Goal: Task Accomplishment & Management: Manage account settings

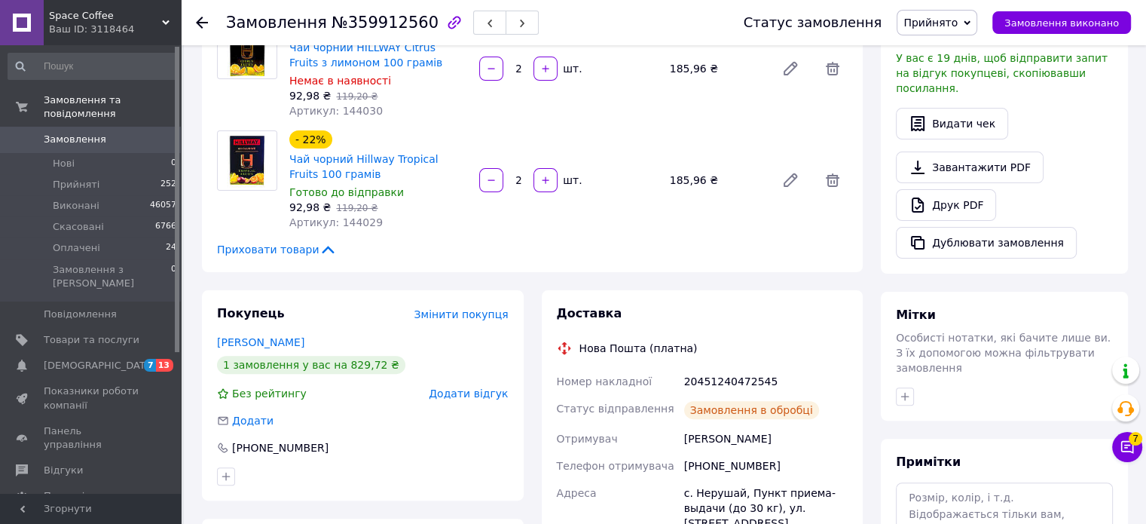
scroll to position [377, 0]
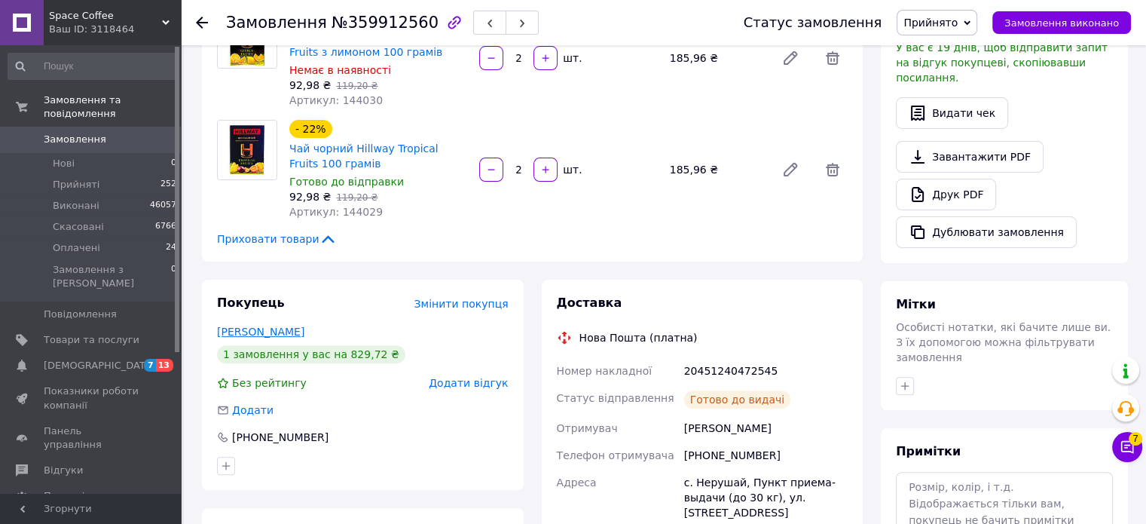
click at [280, 326] on link "[PERSON_NAME]" at bounding box center [260, 332] width 87 height 12
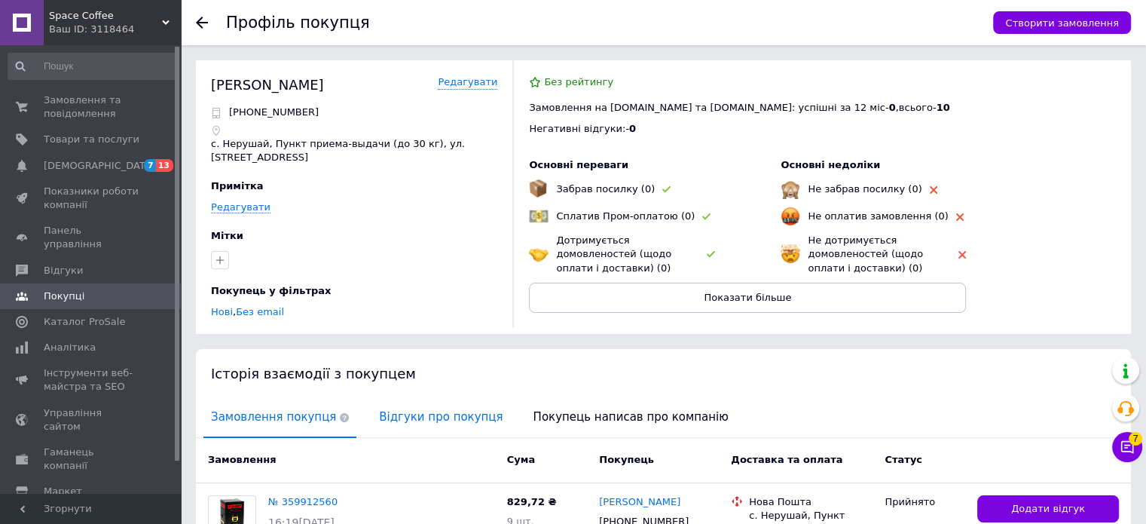
click at [380, 409] on span "Відгуки про покупця" at bounding box center [441, 417] width 139 height 38
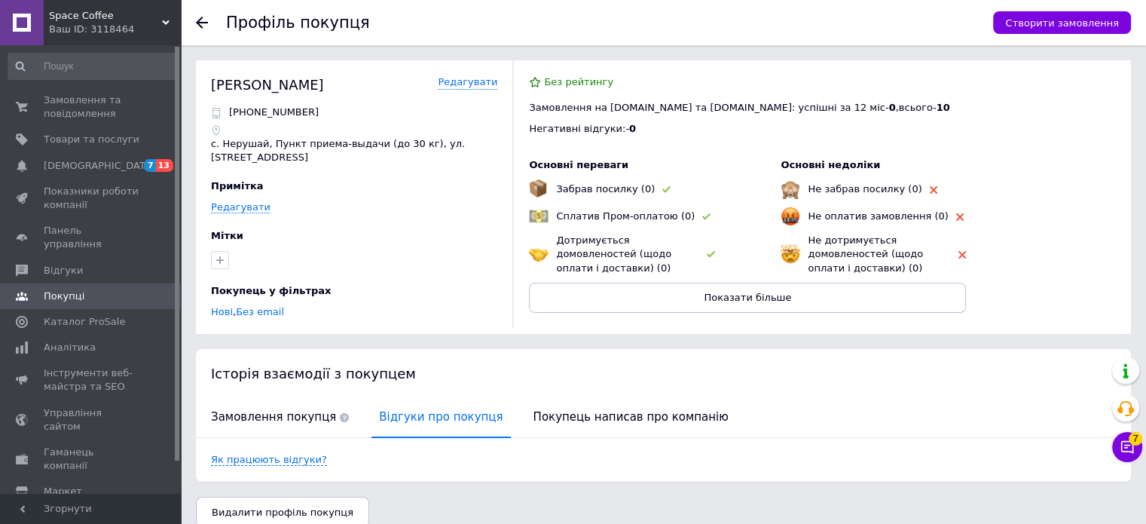
click at [200, 23] on use at bounding box center [202, 23] width 12 height 12
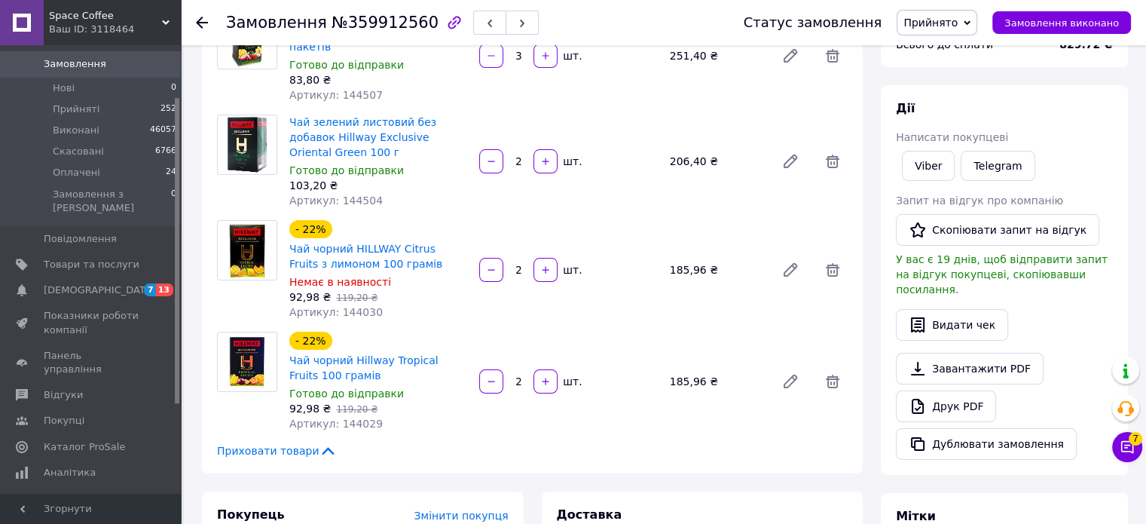
scroll to position [151, 0]
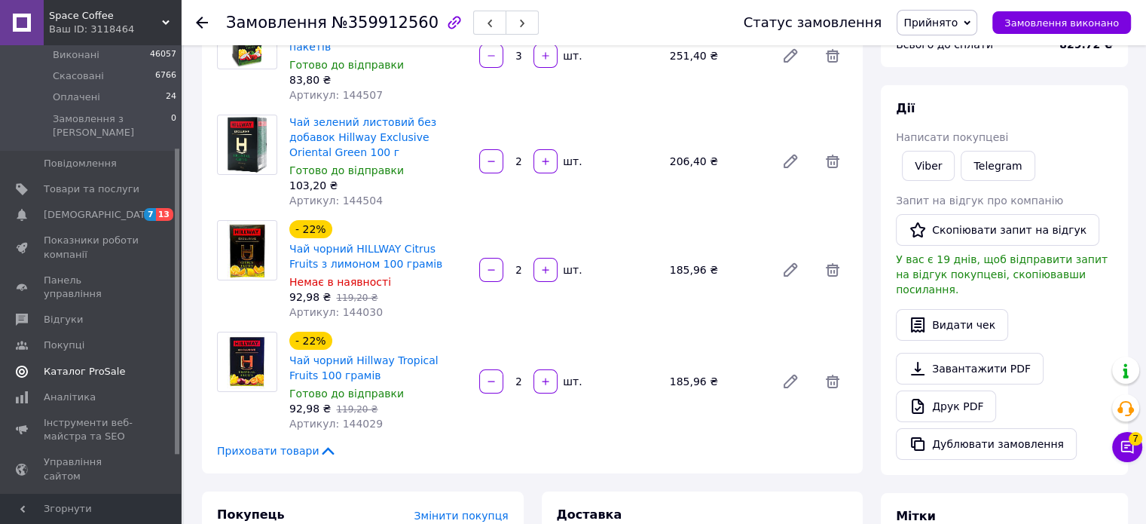
click at [75, 365] on span "Каталог ProSale" at bounding box center [84, 372] width 81 height 14
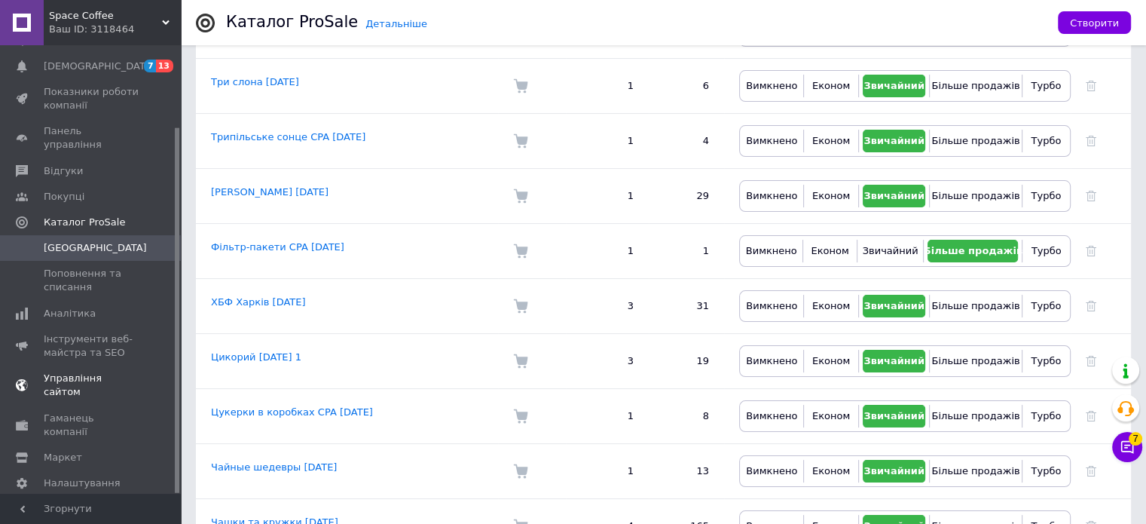
scroll to position [5954, 0]
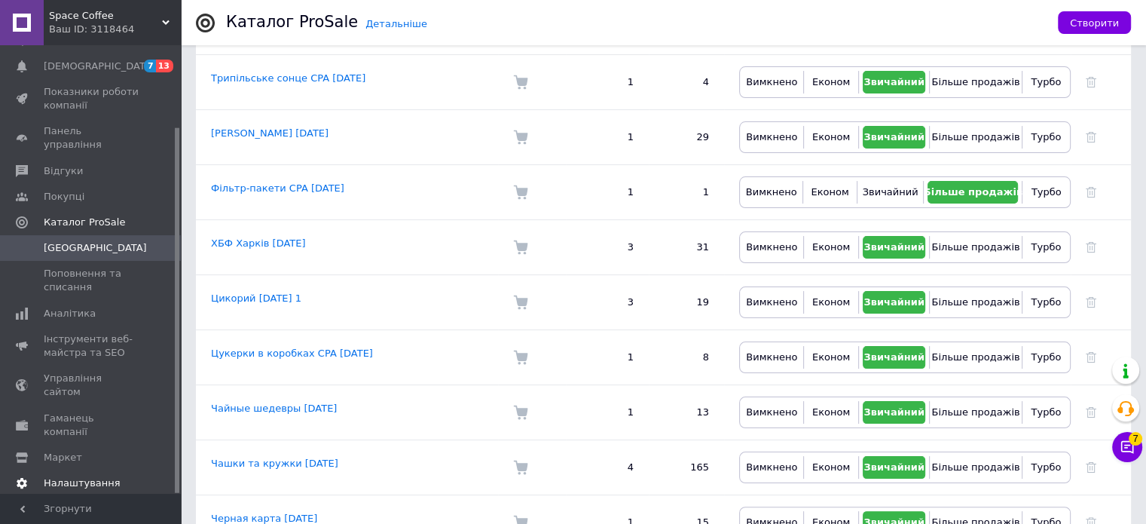
click at [75, 476] on span "Налаштування" at bounding box center [82, 483] width 77 height 14
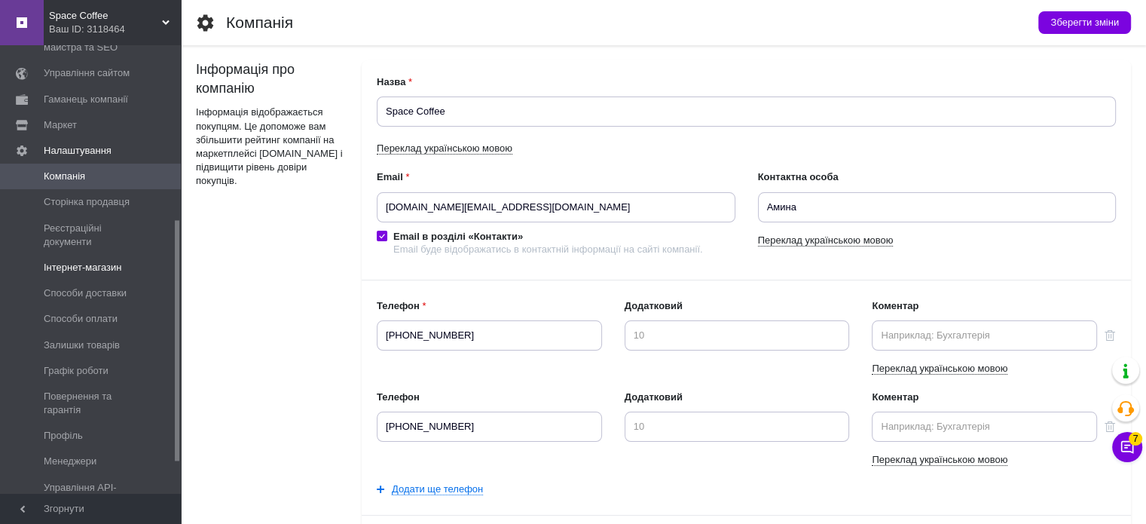
click at [99, 273] on span "Інтернет-магазин" at bounding box center [83, 268] width 78 height 14
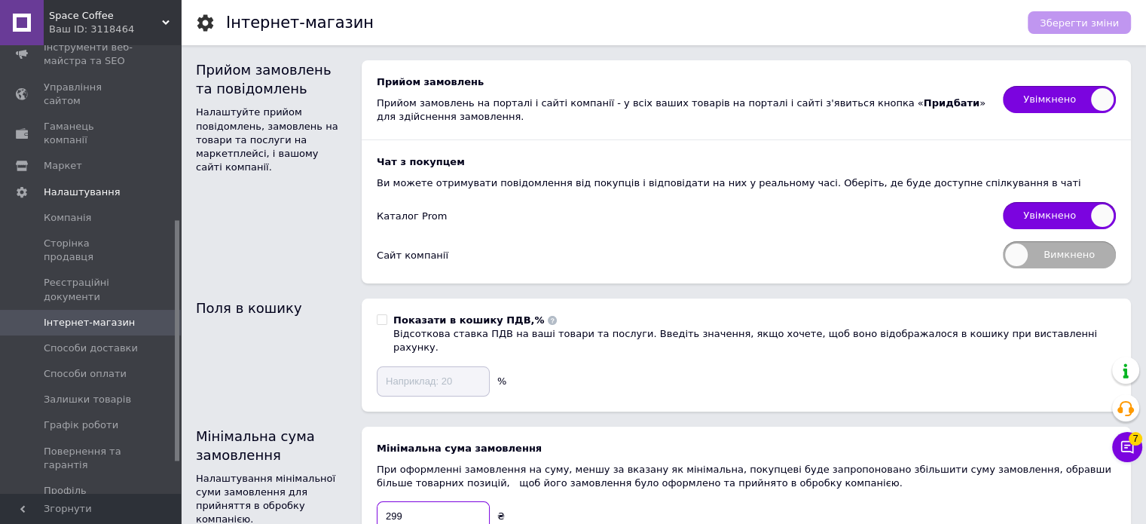
click at [393, 501] on input "299" at bounding box center [433, 516] width 113 height 30
click at [1095, 21] on span "Зберегти зміни" at bounding box center [1079, 22] width 79 height 11
click at [385, 503] on input "99" at bounding box center [433, 516] width 113 height 30
type input "299"
click at [1085, 23] on span "Зберегти зміни" at bounding box center [1079, 22] width 79 height 11
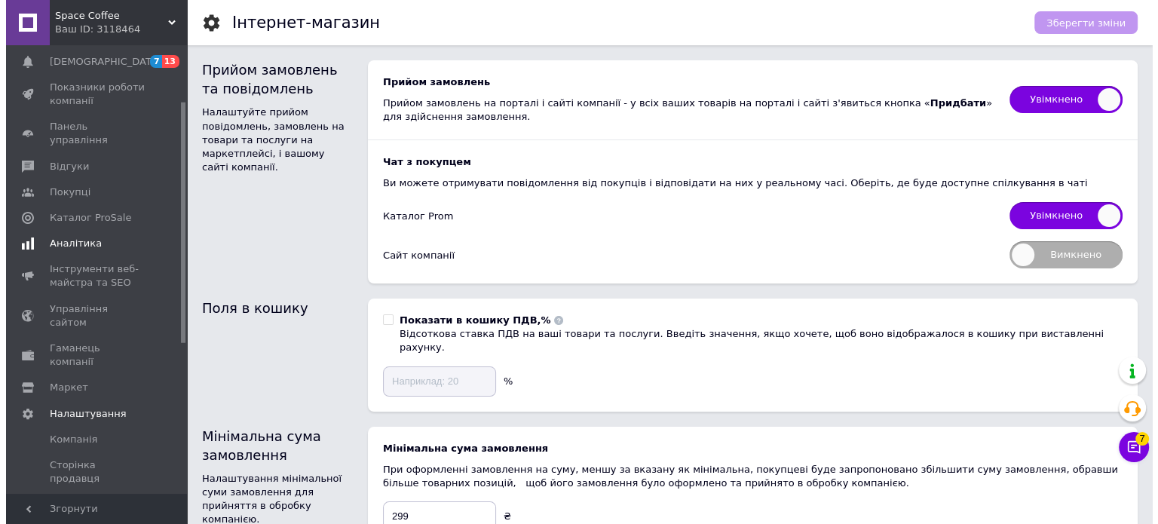
scroll to position [24, 0]
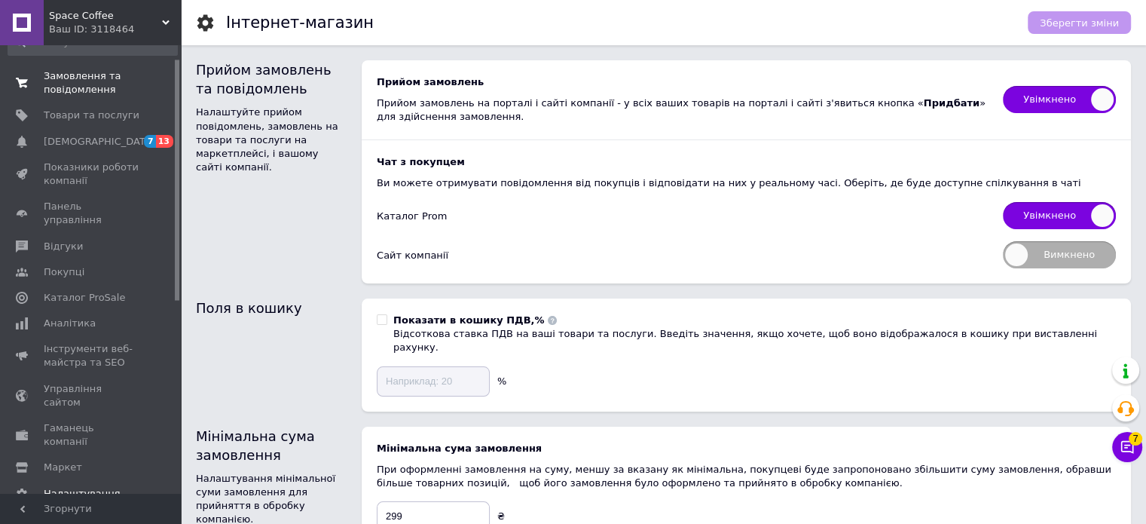
click at [98, 81] on span "Замовлення та повідомлення" at bounding box center [92, 82] width 96 height 27
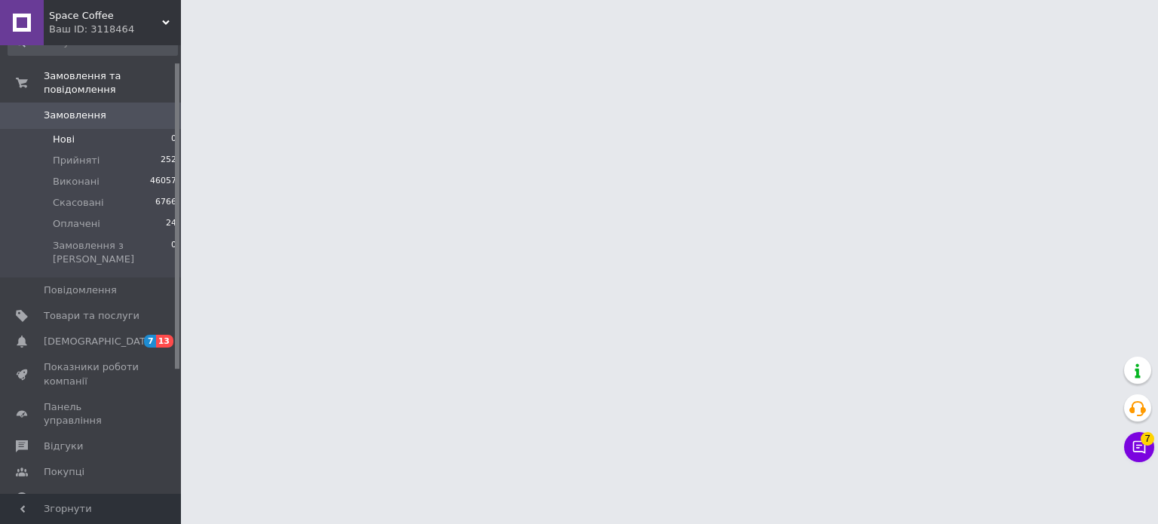
click at [80, 129] on li "Нові 0" at bounding box center [92, 139] width 185 height 21
click at [63, 133] on span "Нові" at bounding box center [64, 140] width 22 height 14
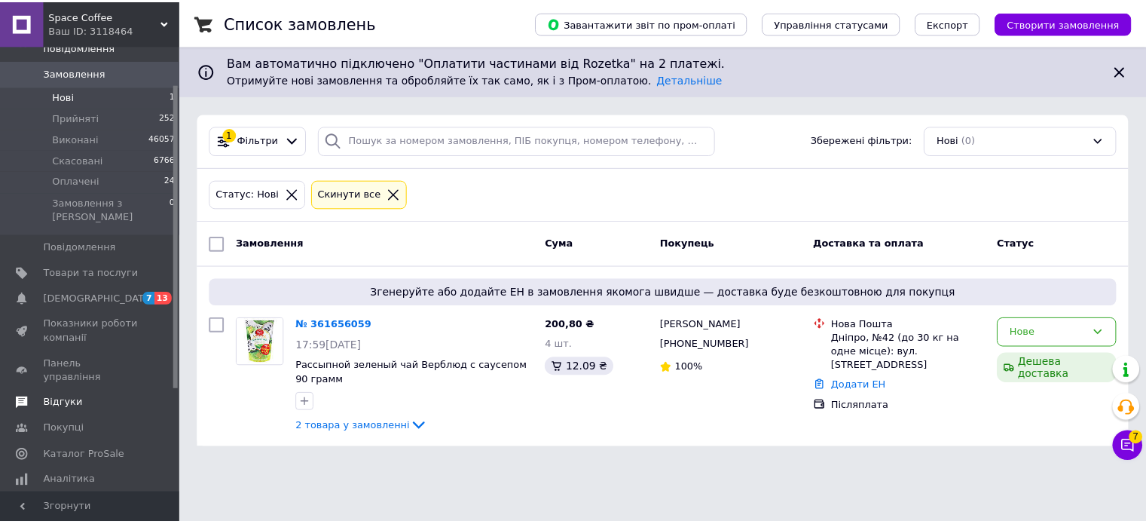
scroll to position [99, 0]
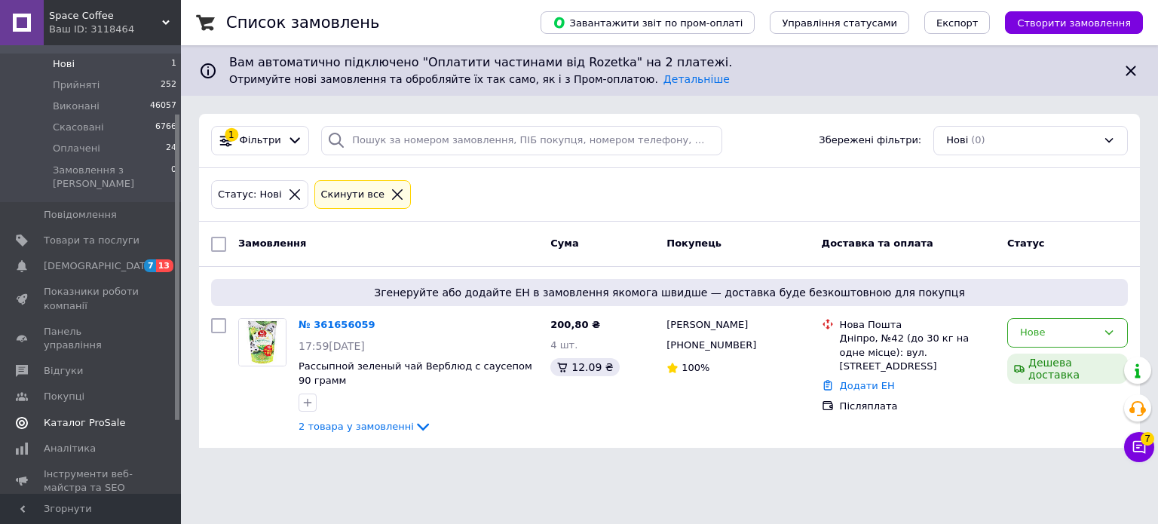
click at [81, 416] on span "Каталог ProSale" at bounding box center [84, 423] width 81 height 14
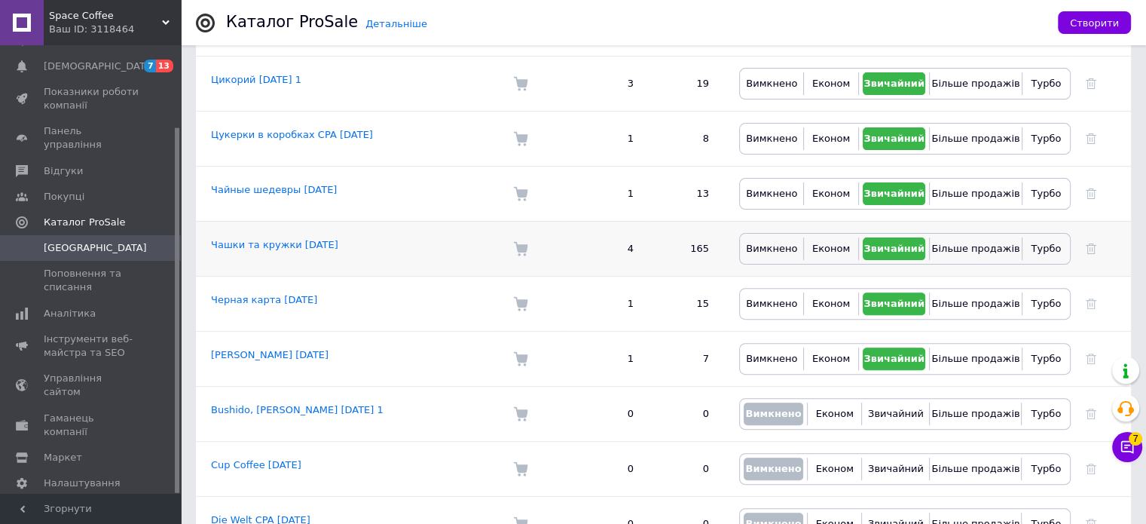
scroll to position [5985, 0]
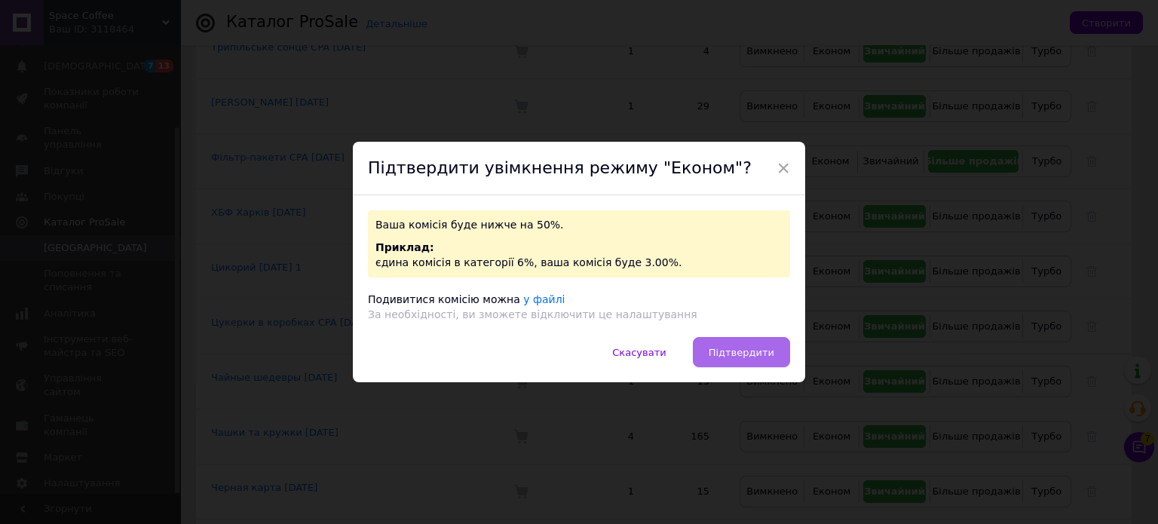
click at [751, 360] on button "Підтвердити" at bounding box center [741, 352] width 97 height 30
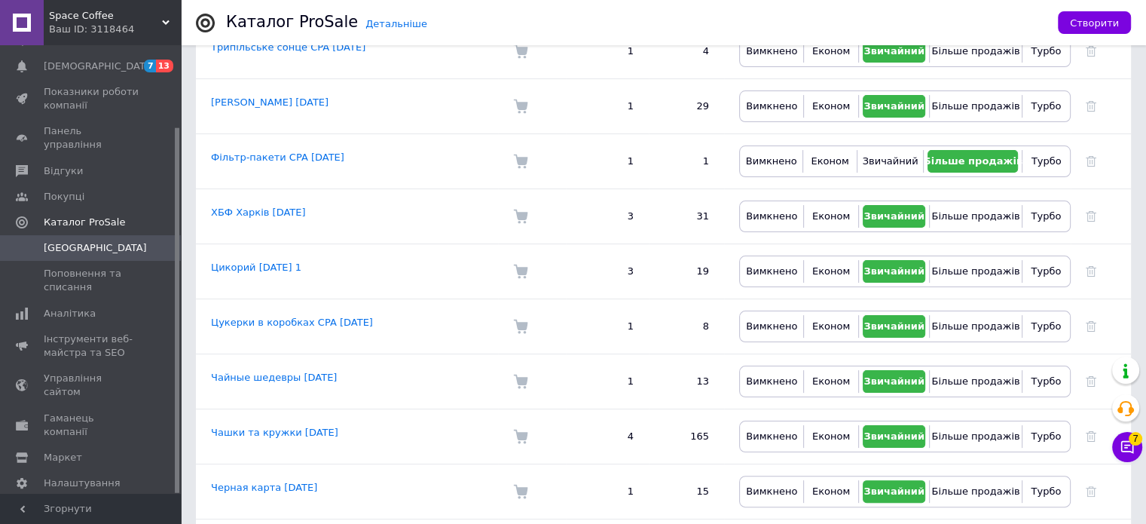
click at [93, 65] on span "[DEMOGRAPHIC_DATA]" at bounding box center [100, 67] width 112 height 14
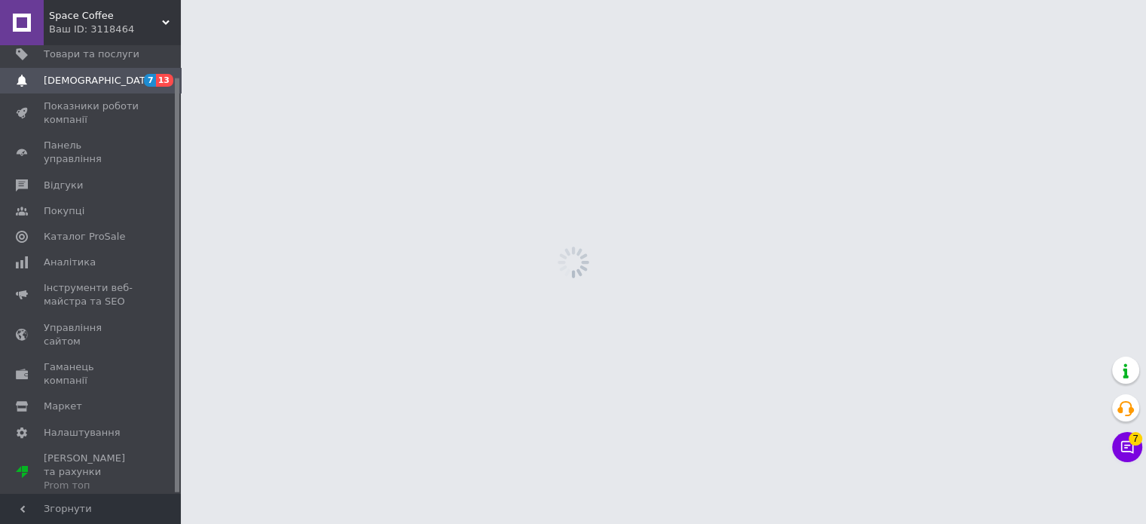
scroll to position [34, 0]
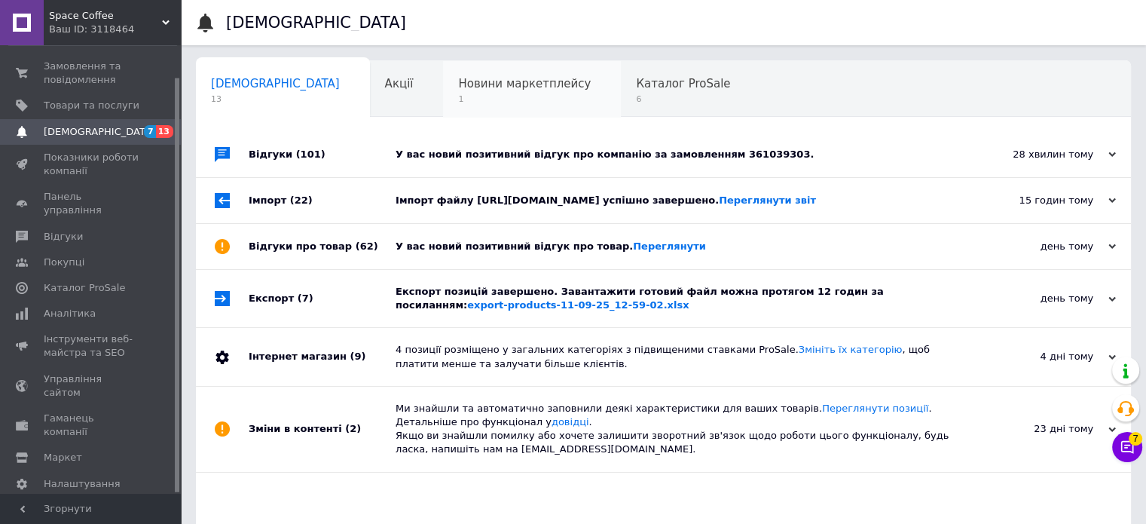
click at [471, 96] on span "1" at bounding box center [524, 98] width 133 height 11
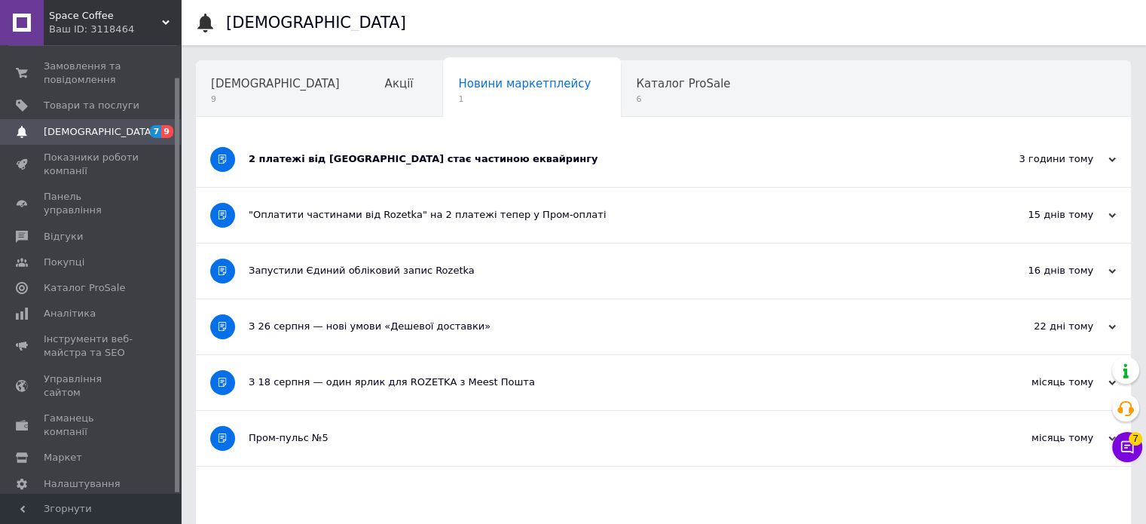
click at [453, 146] on div "2 платежі від [GEOGRAPHIC_DATA] стає частиною еквайрингу" at bounding box center [607, 159] width 717 height 55
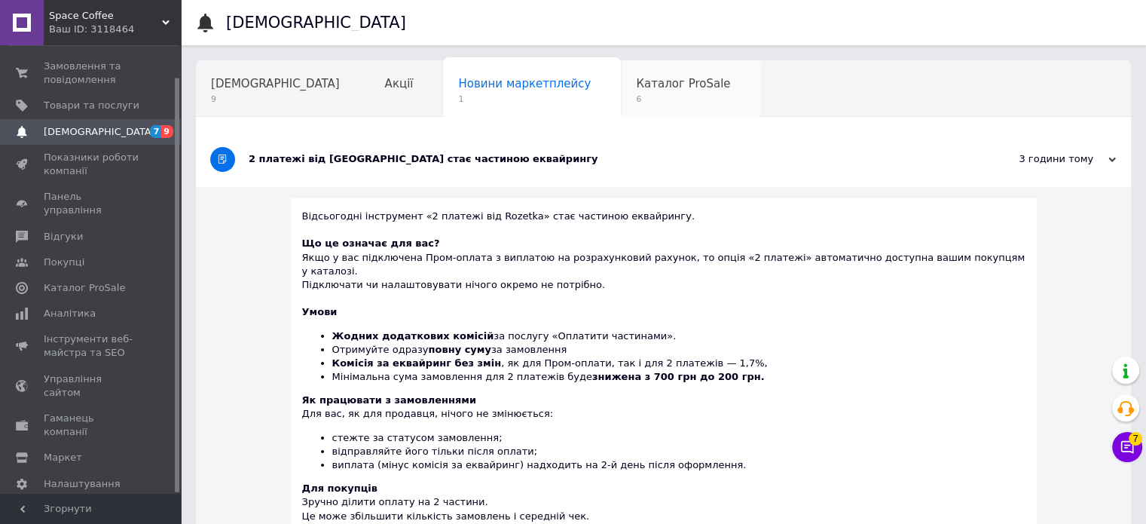
click at [636, 100] on span "6" at bounding box center [683, 98] width 94 height 11
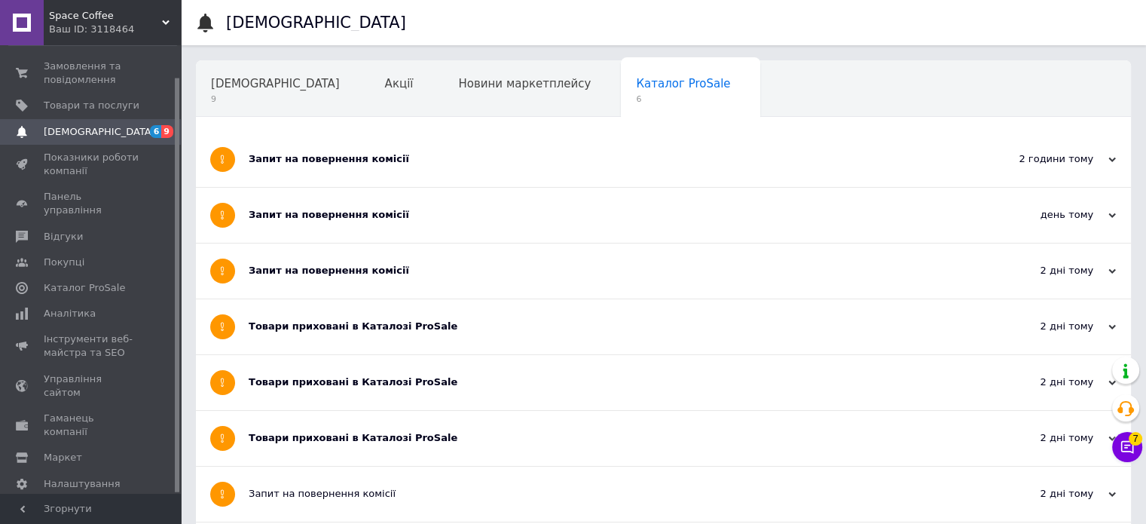
click at [413, 155] on div "Запит на повернення комісії" at bounding box center [607, 159] width 717 height 14
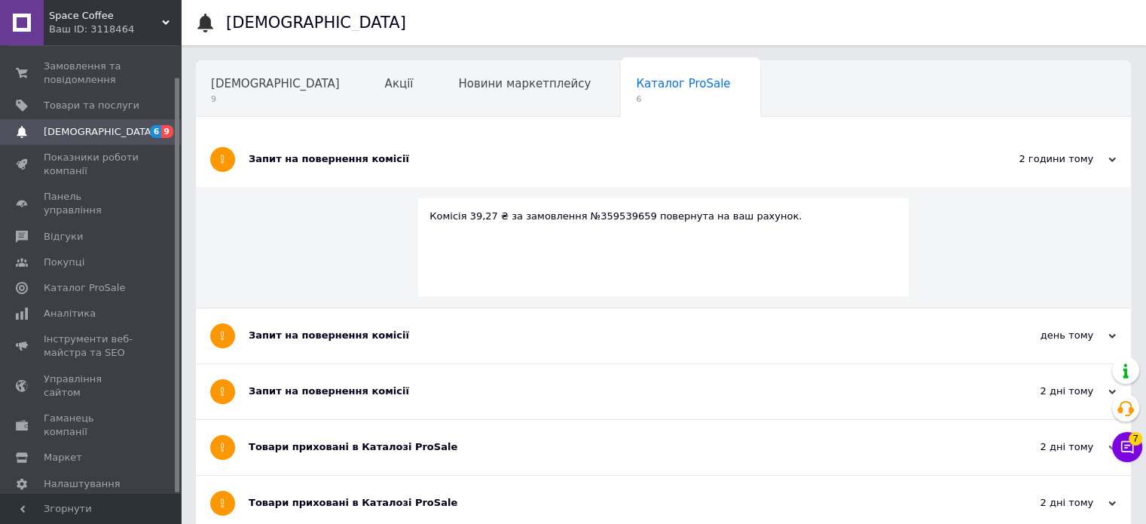
click at [361, 118] on div "Навчання та заходи" at bounding box center [278, 146] width 165 height 57
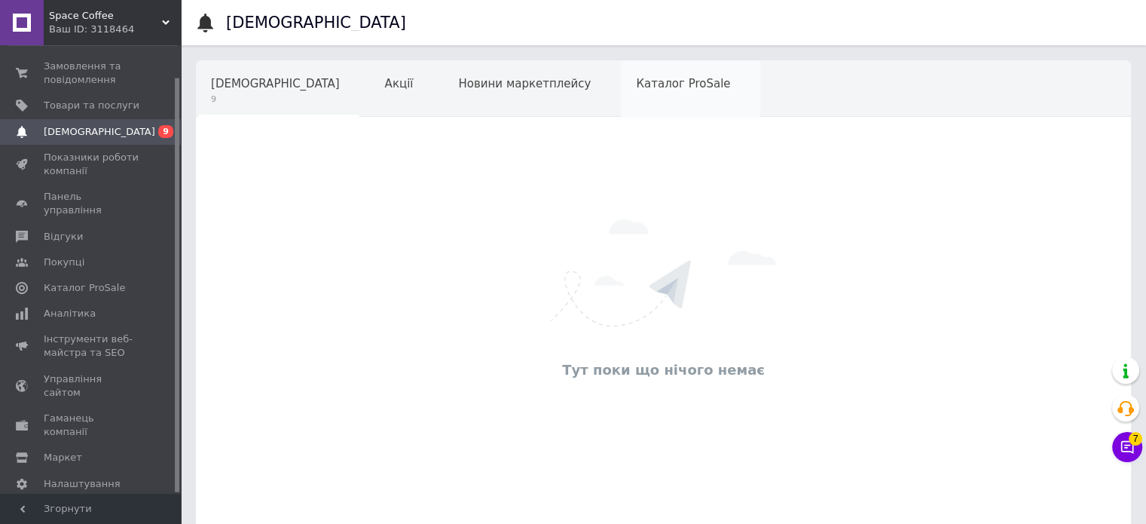
click at [621, 103] on div "Каталог ProSale" at bounding box center [690, 89] width 139 height 57
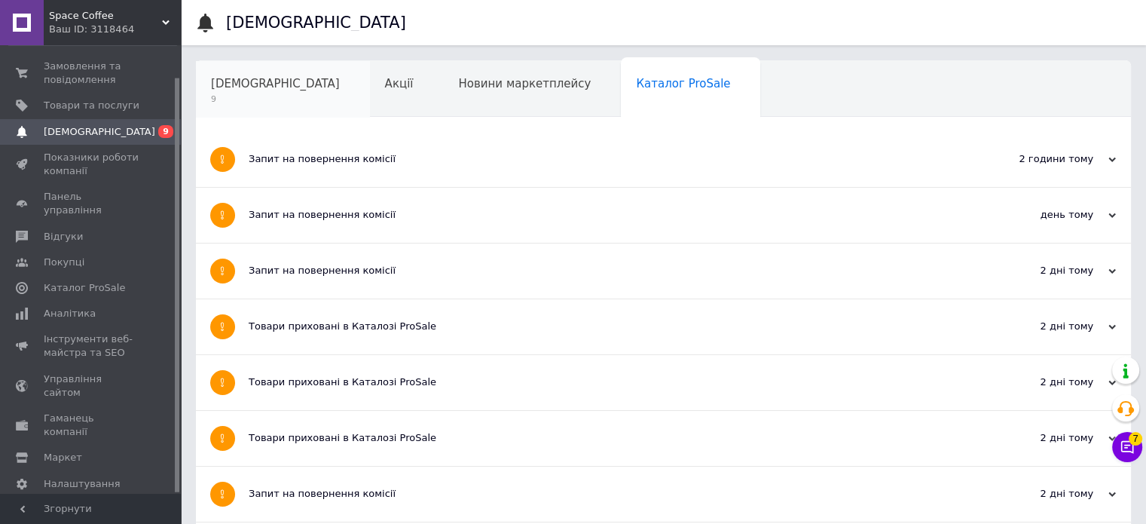
click at [253, 96] on span "9" at bounding box center [275, 98] width 129 height 11
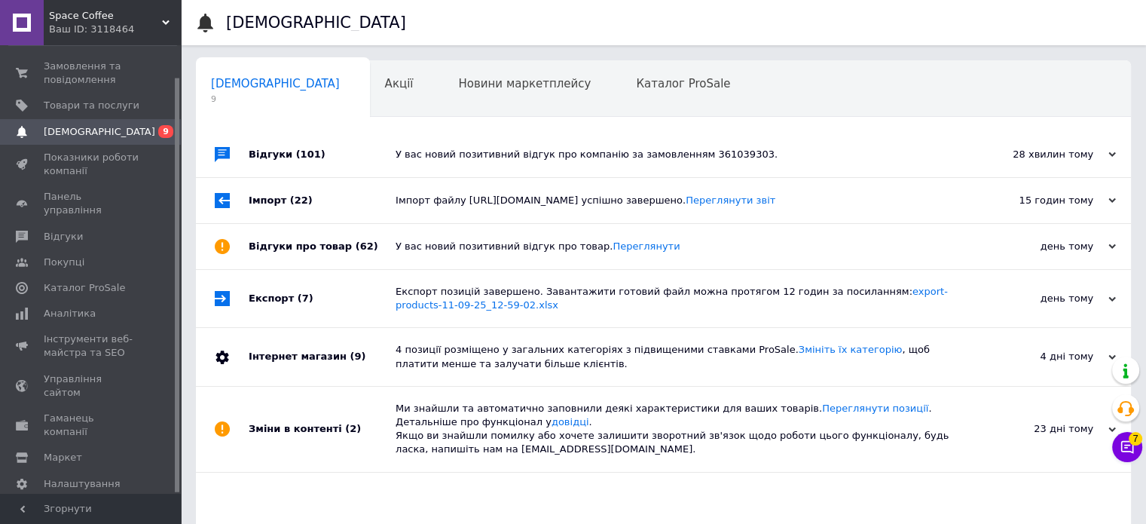
click at [403, 167] on div "У вас новий позитивний відгук про компанію за замовленням 361039303." at bounding box center [681, 154] width 570 height 45
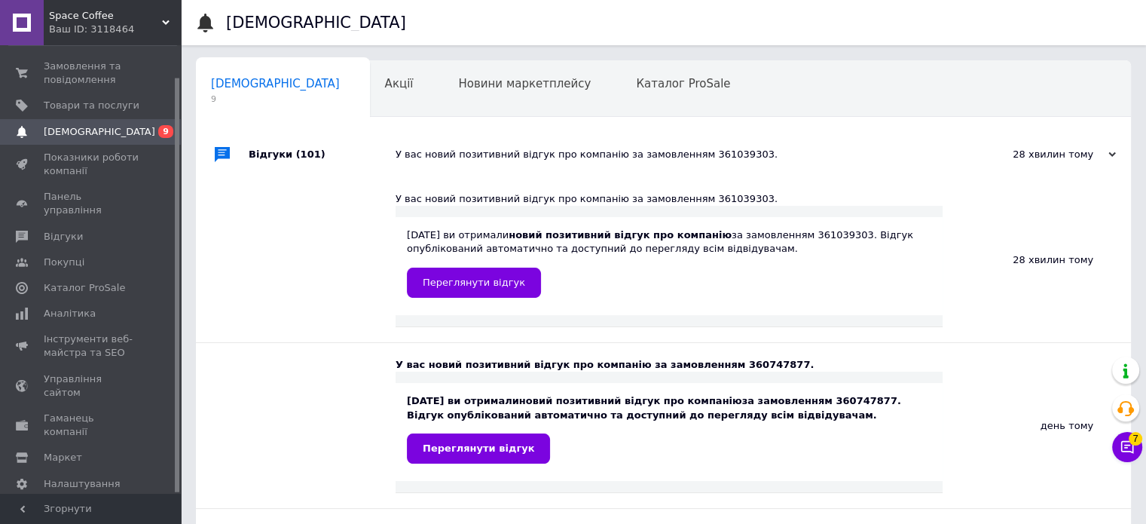
click at [404, 165] on div "У вас новий позитивний відгук про компанію за замовленням 361039303." at bounding box center [681, 154] width 570 height 45
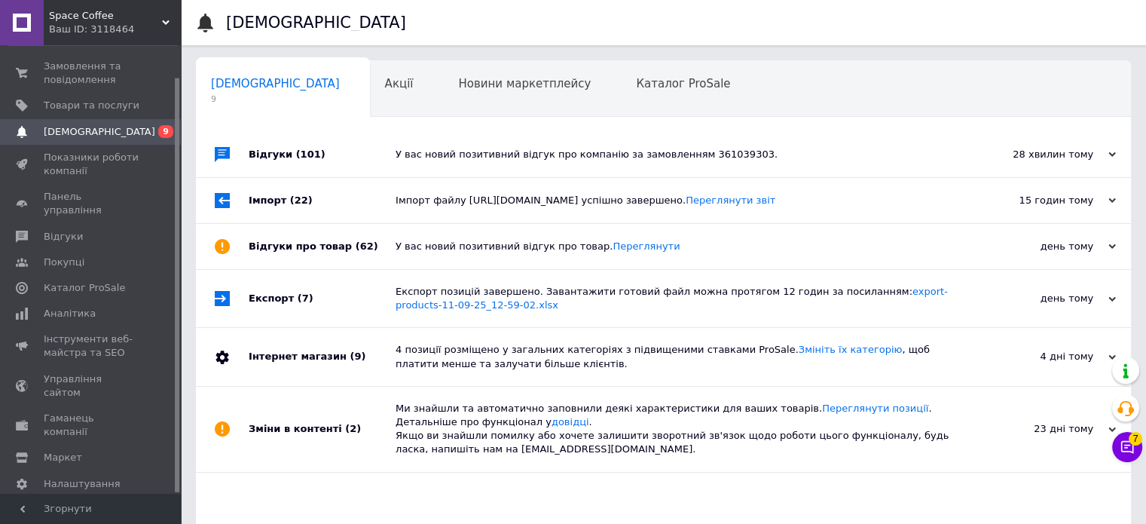
click at [399, 201] on div "Імпорт файлу [URL][DOMAIN_NAME] успішно завершено. Переглянути звіт" at bounding box center [681, 201] width 570 height 14
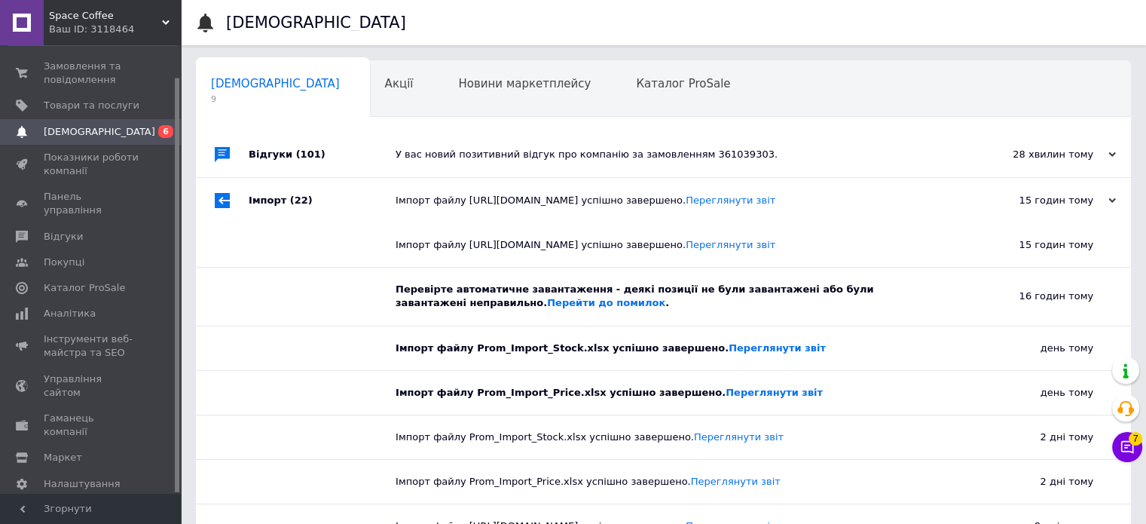
click at [399, 201] on div "Імпорт файлу [URL][DOMAIN_NAME] успішно завершено. Переглянути звіт" at bounding box center [681, 201] width 570 height 14
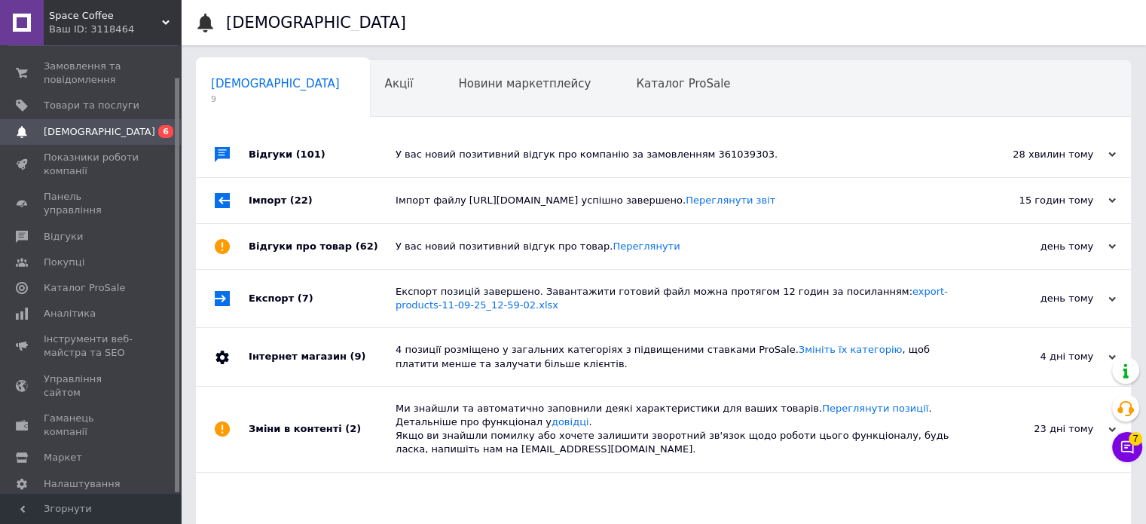
click at [404, 253] on div "У вас новий позитивний відгук про товар. [GEOGRAPHIC_DATA]" at bounding box center [681, 247] width 570 height 14
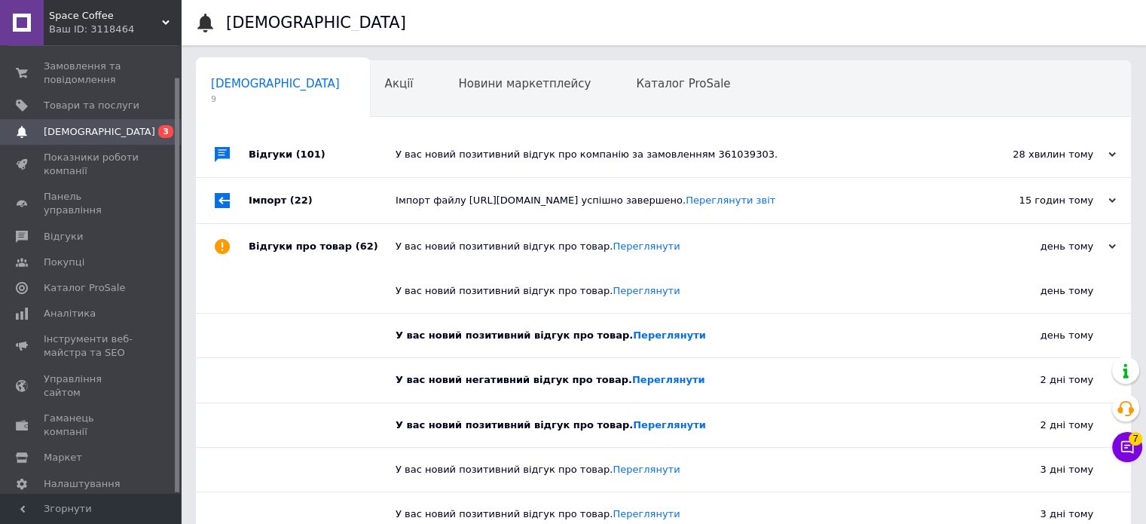
click at [404, 253] on div "У вас новий позитивний відгук про товар. [GEOGRAPHIC_DATA]" at bounding box center [681, 247] width 570 height 14
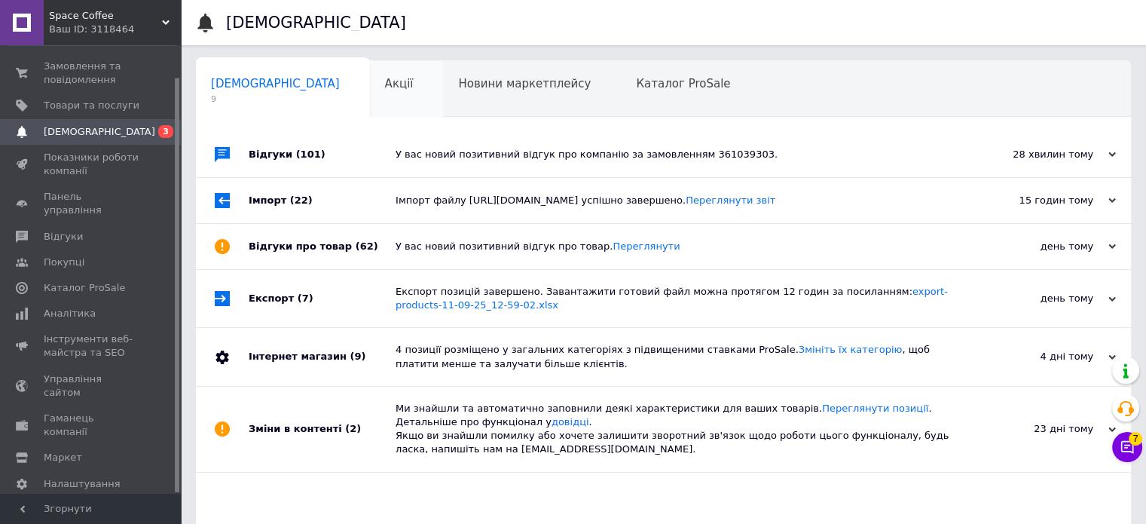
click at [385, 87] on span "Акції" at bounding box center [399, 84] width 29 height 14
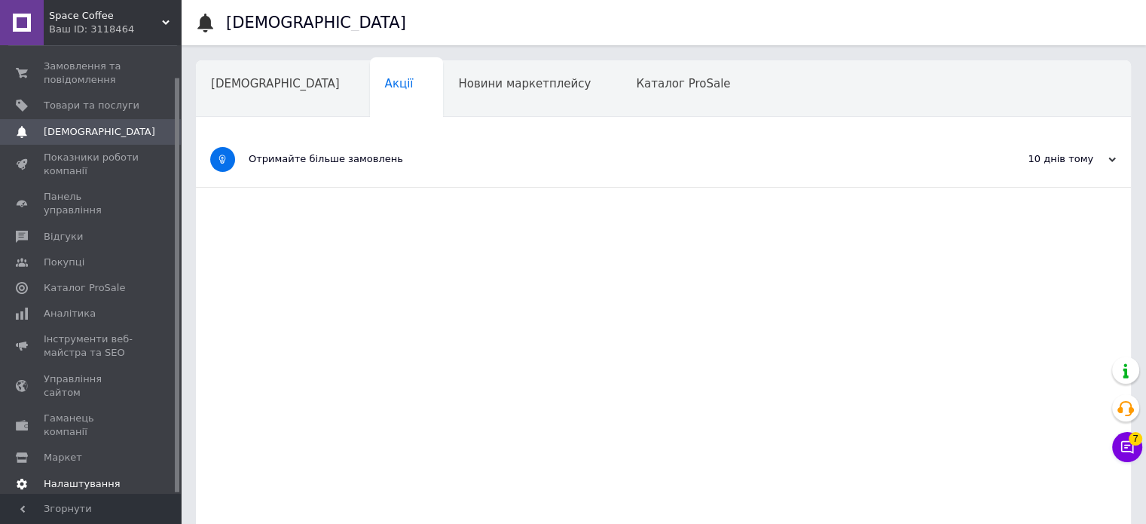
click at [86, 477] on span "Налаштування" at bounding box center [82, 484] width 77 height 14
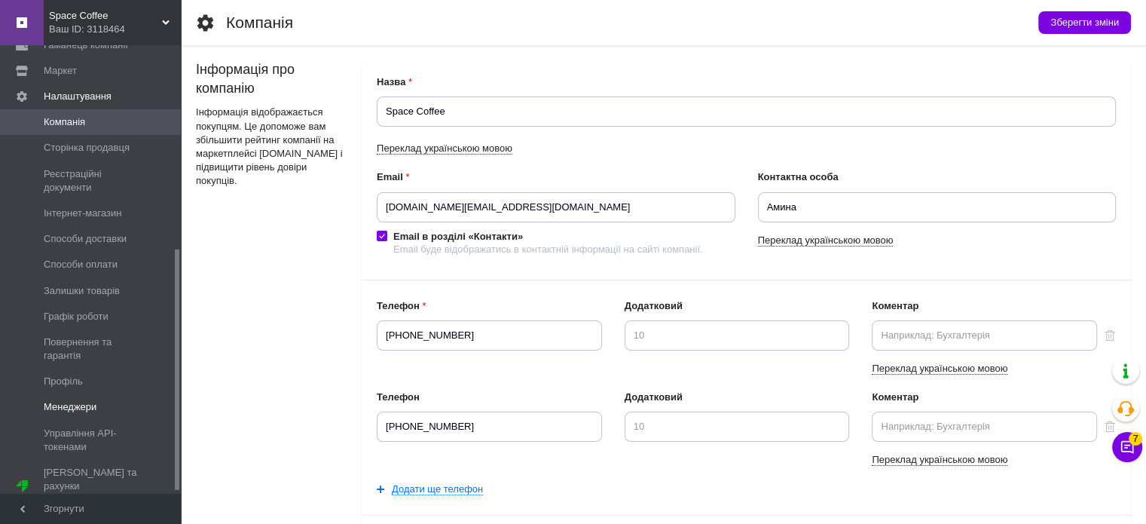
scroll to position [383, 0]
click at [91, 233] on span "Способи доставки" at bounding box center [85, 236] width 83 height 14
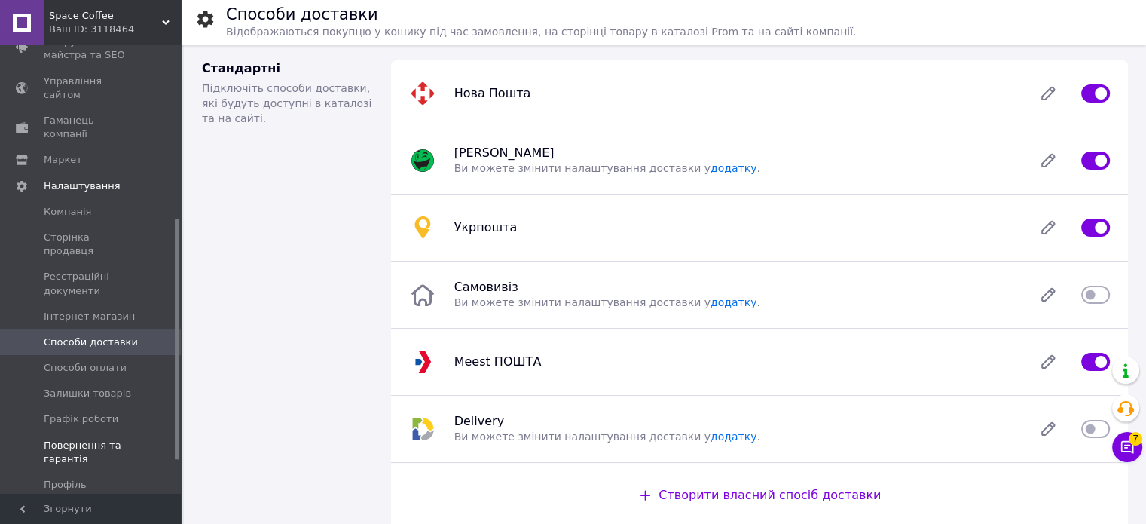
scroll to position [310, 0]
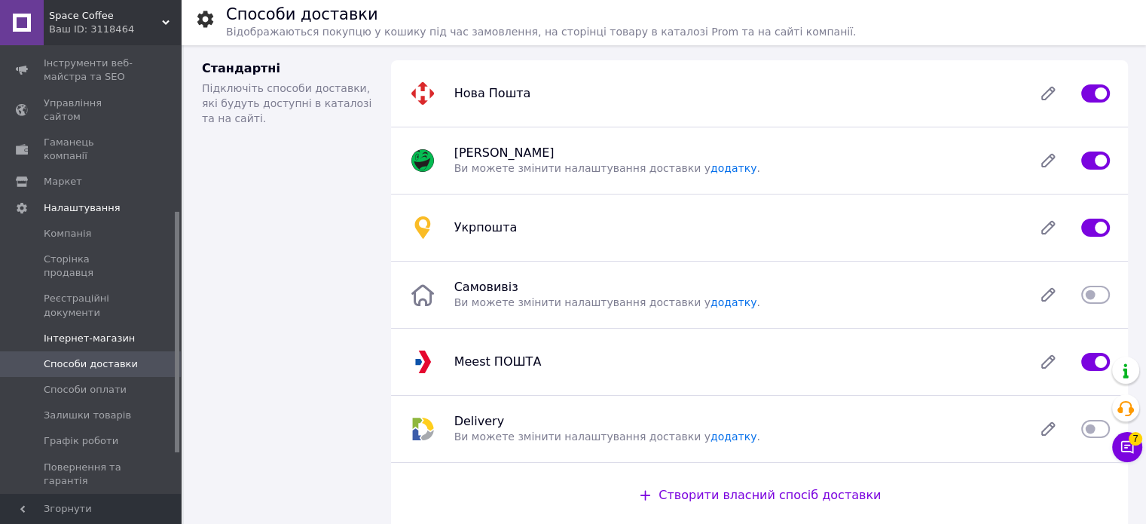
drag, startPoint x: 83, startPoint y: 286, endPoint x: 96, endPoint y: 289, distance: 13.9
click at [84, 332] on span "Інтернет-магазин" at bounding box center [89, 339] width 91 height 14
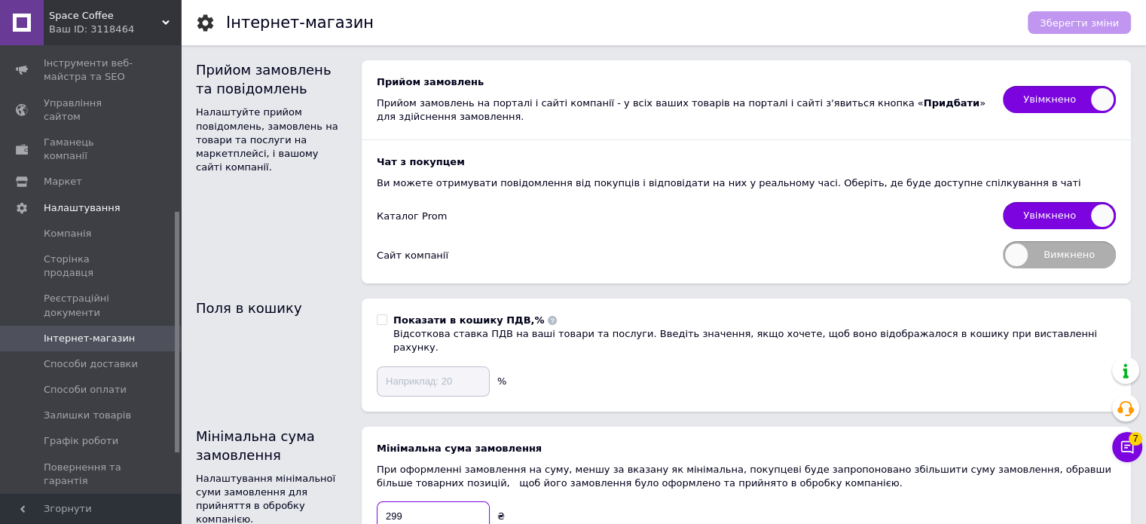
drag, startPoint x: 393, startPoint y: 502, endPoint x: 364, endPoint y: 503, distance: 28.7
click at [378, 503] on input "299" at bounding box center [433, 516] width 113 height 30
click at [1101, 23] on span "Зберегти зміни" at bounding box center [1079, 22] width 79 height 11
click at [389, 501] on input "199" at bounding box center [433, 516] width 113 height 30
type input "299"
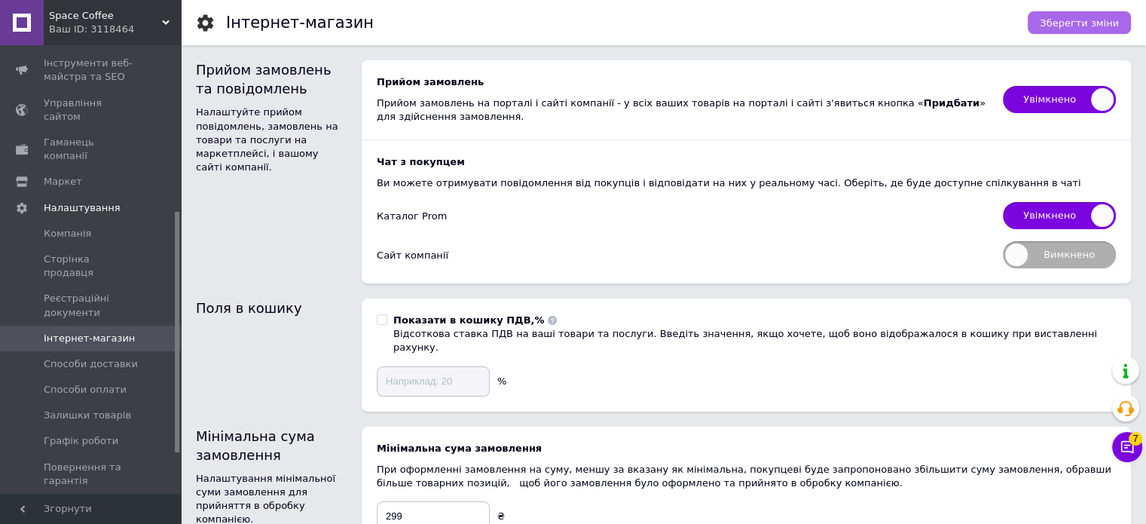
click at [1076, 25] on span "Зберегти зміни" at bounding box center [1079, 22] width 79 height 11
